Goal: Task Accomplishment & Management: Manage account settings

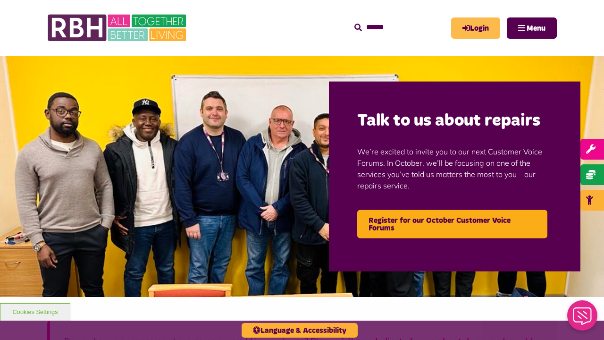
click at [479, 25] on link "Login" at bounding box center [475, 27] width 49 height 21
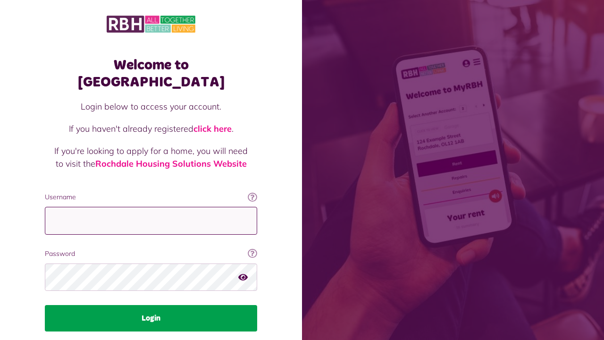
type input "**********"
click at [146, 305] on button "Login" at bounding box center [151, 318] width 212 height 26
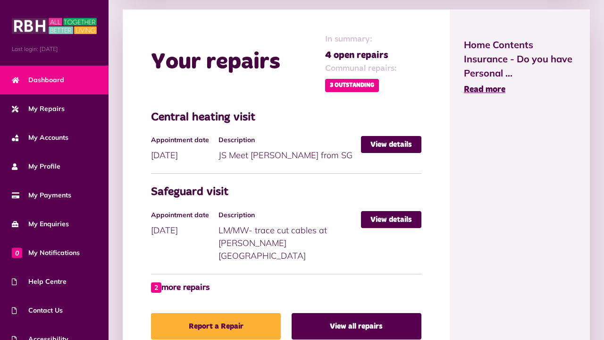
scroll to position [428, 0]
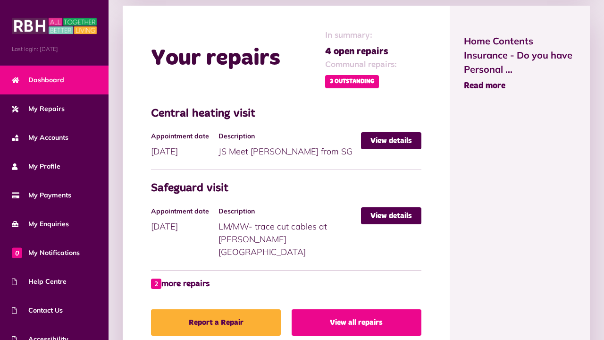
click at [369, 311] on link "View all repairs" at bounding box center [357, 322] width 130 height 26
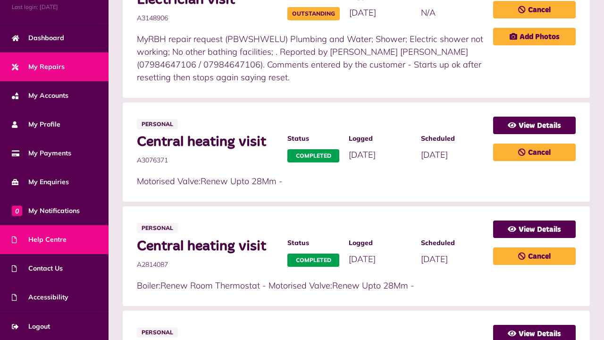
scroll to position [42, 0]
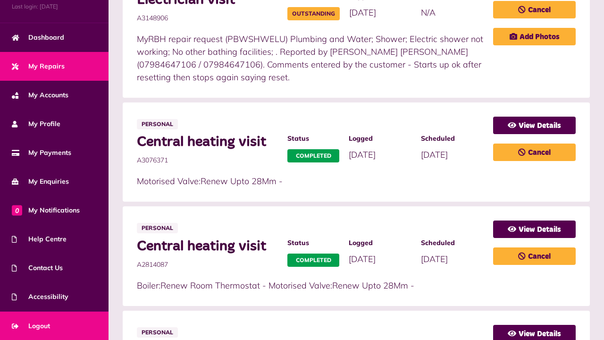
click at [58, 327] on link "Logout" at bounding box center [54, 325] width 109 height 29
